Goal: Find specific page/section: Find specific page/section

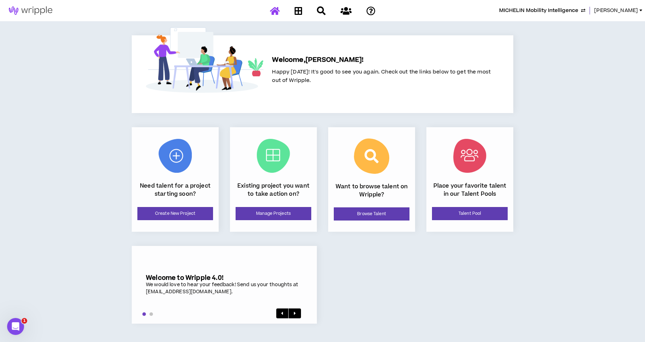
click at [534, 11] on span "MICHELIN Mobility Intelligence" at bounding box center [538, 11] width 79 height 8
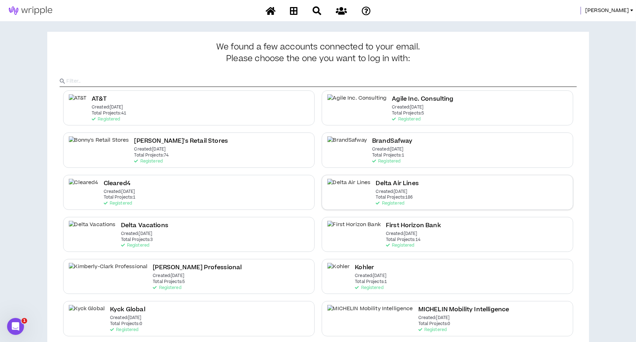
click at [403, 181] on div "Delta Air Lines Created: [DATE] Total Projects: 186 Registered" at bounding box center [448, 192] width 252 height 35
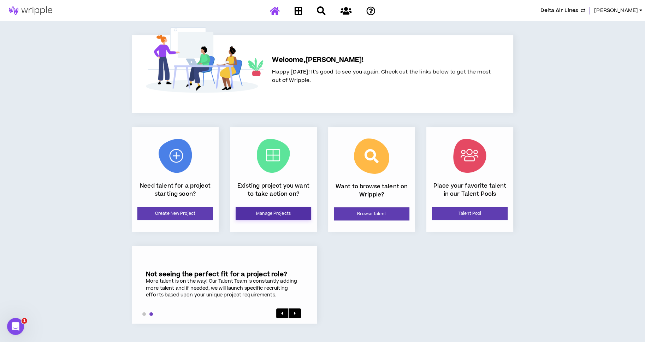
click at [294, 215] on link "Manage Projects" at bounding box center [273, 213] width 76 height 13
